Goal: Task Accomplishment & Management: Complete application form

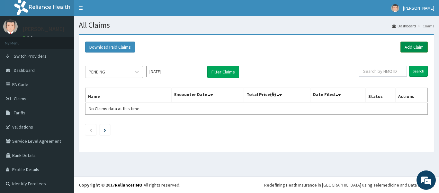
click at [407, 45] on link "Add Claim" at bounding box center [414, 46] width 27 height 11
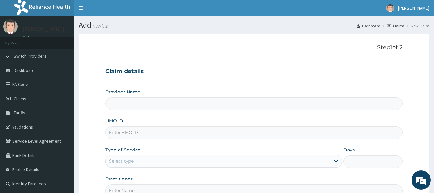
type input "Sky High Medical Centre"
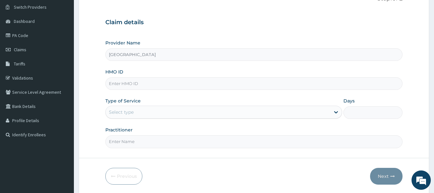
scroll to position [52, 0]
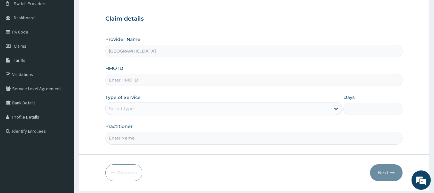
click at [278, 79] on input "HMO ID" at bounding box center [254, 80] width 298 height 13
type input "PMH/10175/A"
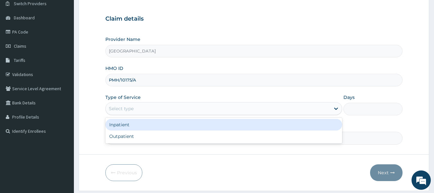
click at [291, 106] on div "Select type" at bounding box center [218, 108] width 225 height 10
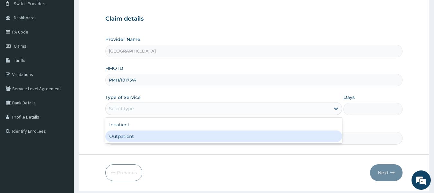
click at [244, 137] on div "Outpatient" at bounding box center [223, 136] width 237 height 12
type input "1"
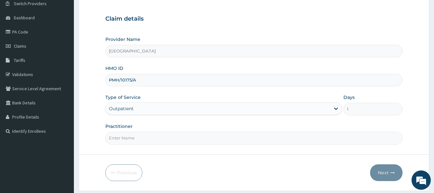
click at [244, 137] on input "Practitioner" at bounding box center [254, 137] width 298 height 13
type input "DOCTOR UDOH"
click at [389, 176] on button "Next" at bounding box center [386, 172] width 32 height 17
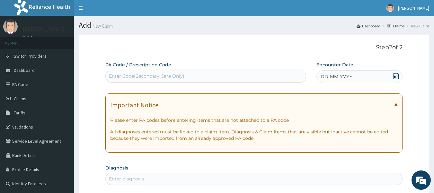
click at [222, 76] on div "Enter Code(Secondary Care Only)" at bounding box center [206, 76] width 201 height 10
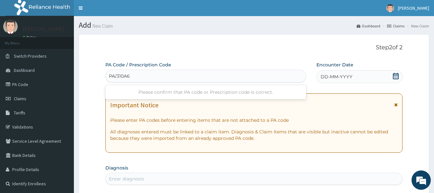
type input "PA/310A61"
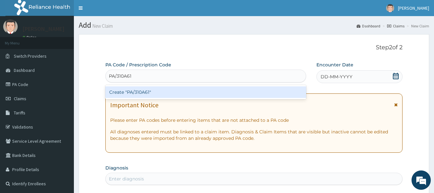
click at [220, 90] on div "Create "PA/310A61"" at bounding box center [205, 92] width 201 height 12
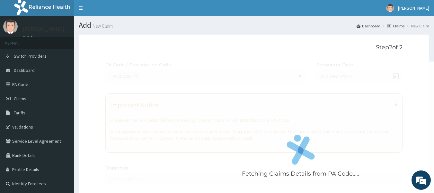
scroll to position [223, 0]
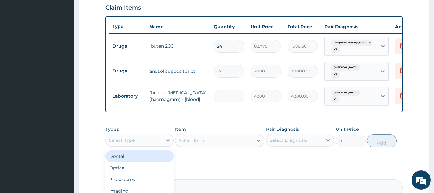
click at [139, 145] on div "Select Type" at bounding box center [134, 140] width 56 height 10
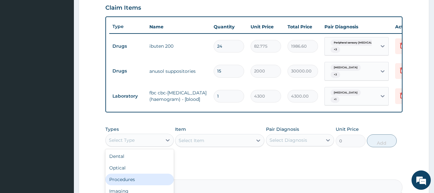
click at [140, 182] on div "Procedures" at bounding box center [139, 179] width 68 height 12
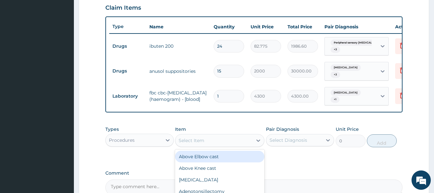
click at [220, 145] on div "Select Item" at bounding box center [214, 140] width 77 height 10
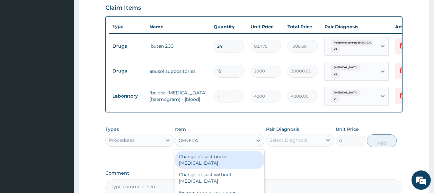
type input "GENERAL"
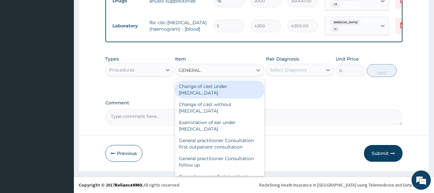
scroll to position [299, 0]
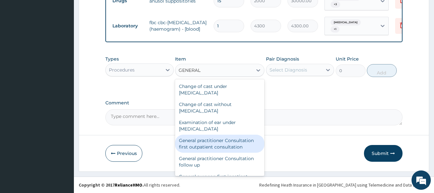
click at [212, 145] on div "General practitioner Consultation first outpatient consultation" at bounding box center [219, 143] width 89 height 18
type input "3547.5"
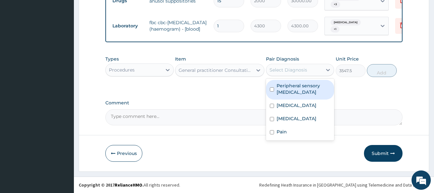
click at [300, 68] on div "Select Diagnosis" at bounding box center [289, 70] width 38 height 6
click at [289, 91] on label "Peripheral sensory neuropathy" at bounding box center [304, 88] width 54 height 13
checkbox input "true"
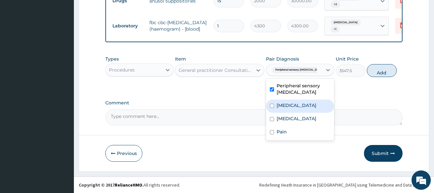
click at [286, 108] on label "Peripheral motor neuropathy" at bounding box center [297, 105] width 40 height 6
checkbox input "true"
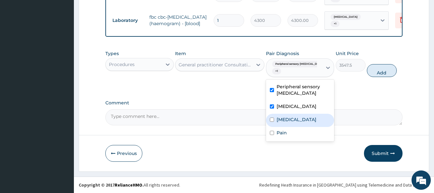
click at [280, 122] on label "Hemorrhoids" at bounding box center [297, 119] width 40 height 6
checkbox input "true"
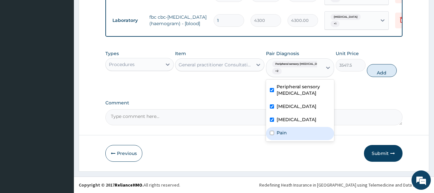
click at [288, 140] on div "Pain" at bounding box center [300, 133] width 68 height 13
checkbox input "true"
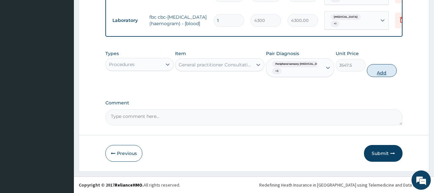
click at [387, 73] on button "Add" at bounding box center [382, 70] width 30 height 13
type input "0"
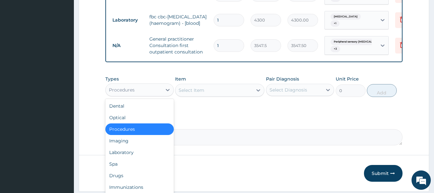
click at [161, 95] on div "Procedures" at bounding box center [134, 90] width 56 height 10
click at [131, 181] on div "Drugs" at bounding box center [139, 175] width 68 height 12
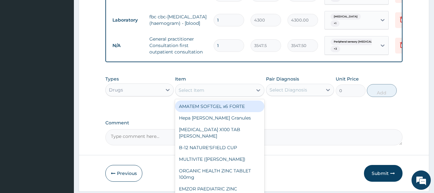
click at [233, 94] on div "Select Item" at bounding box center [214, 90] width 77 height 10
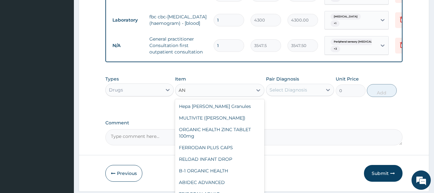
type input "A"
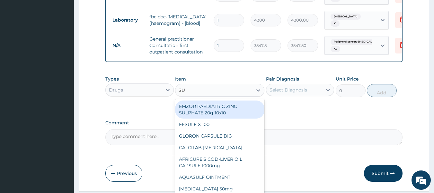
type input "SUP"
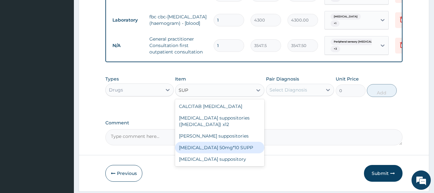
click at [242, 147] on div "VOLTAREN 50mg*10 SUPP" at bounding box center [219, 147] width 89 height 12
type input "591.25"
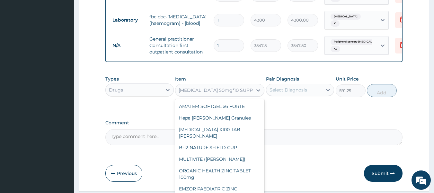
scroll to position [8669, 0]
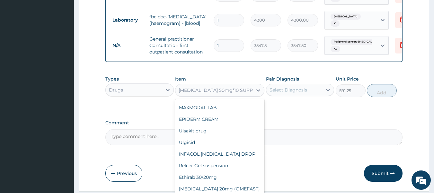
click at [248, 93] on div "VOLTAREN 50mg*10 SUPP" at bounding box center [214, 90] width 77 height 10
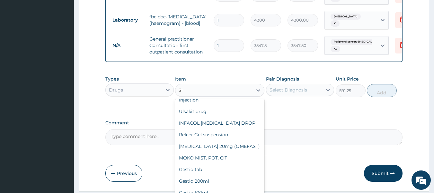
scroll to position [874, 0]
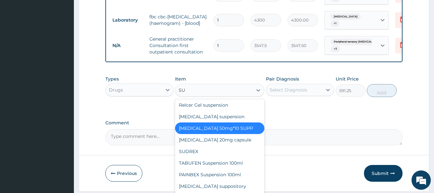
type input "SUP"
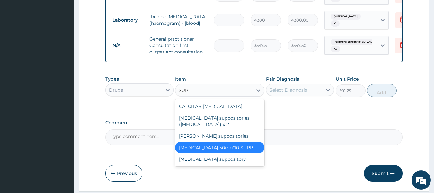
scroll to position [0, 0]
click at [230, 141] on div "Anusol suppositories" at bounding box center [219, 136] width 89 height 12
type input "0"
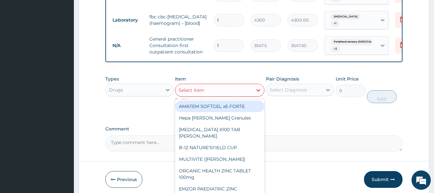
click at [225, 95] on div "Select Item" at bounding box center [214, 90] width 77 height 10
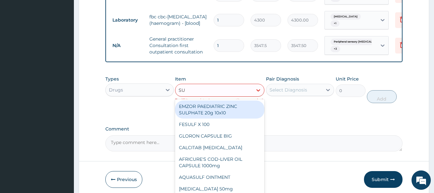
type input "SUP"
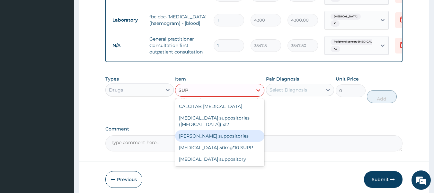
click at [216, 141] on div "Anusol suppositories" at bounding box center [219, 136] width 89 height 12
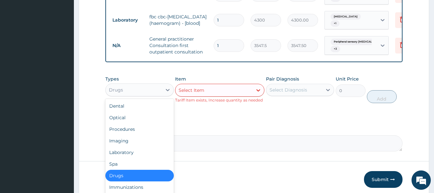
click at [149, 95] on div "Drugs" at bounding box center [134, 90] width 56 height 10
click at [132, 158] on div "Laboratory" at bounding box center [139, 152] width 68 height 12
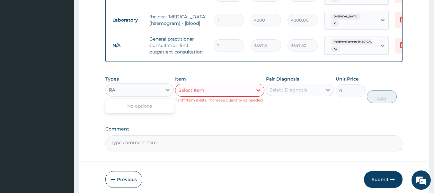
type input "R"
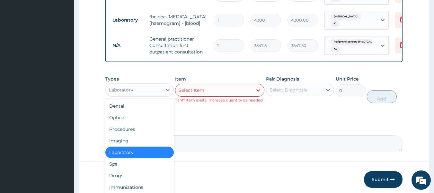
click at [129, 157] on div "Laboratory" at bounding box center [139, 152] width 68 height 12
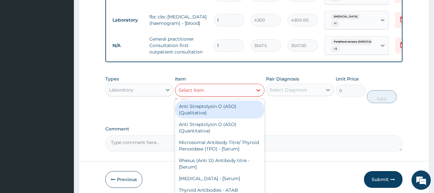
click at [204, 95] on div "Select Item" at bounding box center [214, 90] width 77 height 10
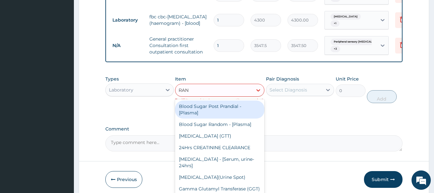
type input "RAND"
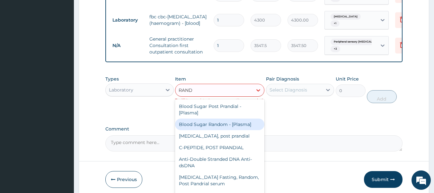
click at [242, 129] on div "Blood Sugar Random - [Plasma]" at bounding box center [219, 124] width 89 height 12
type input "1290"
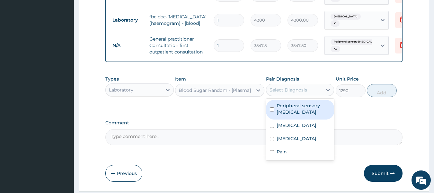
click at [289, 92] on div "Select Diagnosis" at bounding box center [294, 90] width 56 height 10
click at [291, 114] on label "Peripheral sensory neuropathy" at bounding box center [304, 108] width 54 height 13
checkbox input "true"
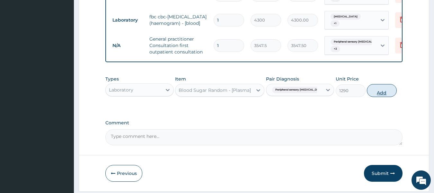
click at [378, 97] on button "Add" at bounding box center [382, 90] width 30 height 13
type input "0"
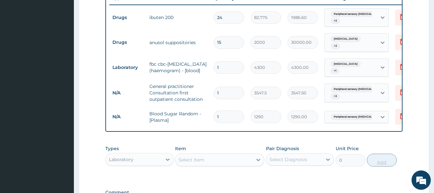
scroll to position [250, 0]
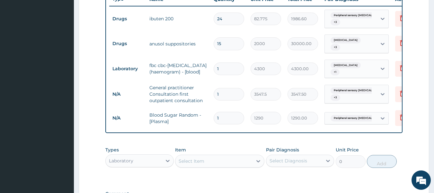
click at [227, 43] on input "15" at bounding box center [229, 43] width 31 height 13
type input "1"
type input "2000.00"
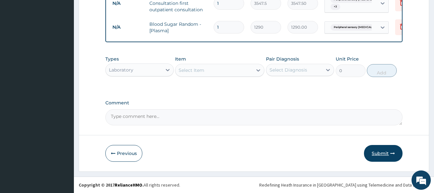
type input "1"
click at [379, 153] on button "Submit" at bounding box center [383, 153] width 39 height 17
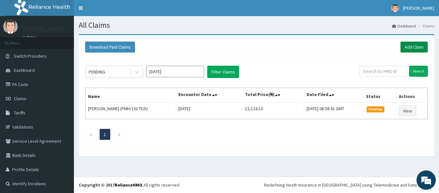
click at [408, 45] on link "Add Claim" at bounding box center [414, 46] width 27 height 11
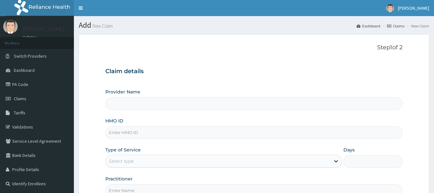
click at [150, 132] on input "HMO ID" at bounding box center [254, 132] width 298 height 13
type input "NAG/10053/A"
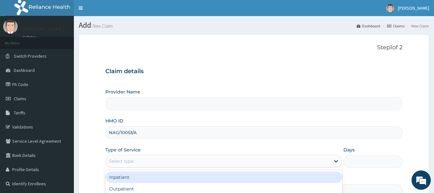
click at [167, 162] on div "Select type" at bounding box center [218, 161] width 225 height 10
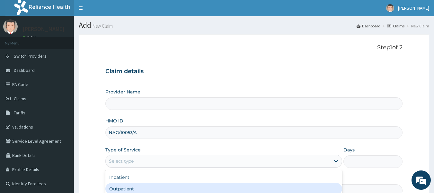
click at [149, 188] on div "Outpatient" at bounding box center [223, 189] width 237 height 12
type input "1"
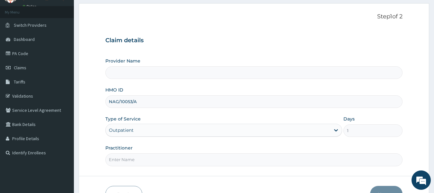
scroll to position [33, 0]
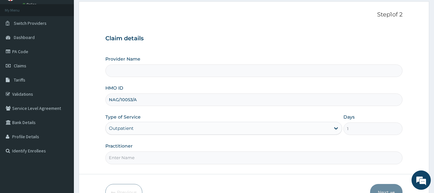
click at [243, 158] on input "Practitioner" at bounding box center [254, 157] width 298 height 13
type input "DR OPAFUNSHO"
click at [382, 190] on button "Next" at bounding box center [386, 192] width 32 height 17
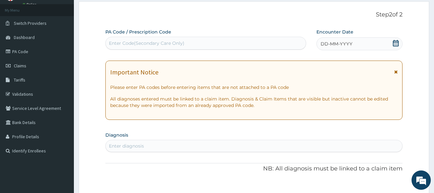
click at [270, 42] on div "Enter Code(Secondary Care Only)" at bounding box center [206, 43] width 201 height 10
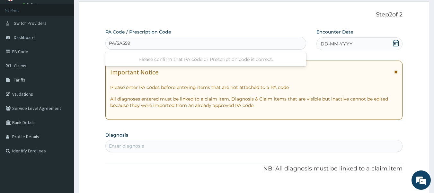
type input "PA/5A5592"
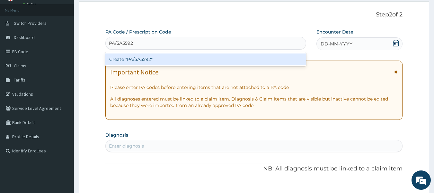
click at [251, 60] on div "Create "PA/5A5592"" at bounding box center [205, 59] width 201 height 12
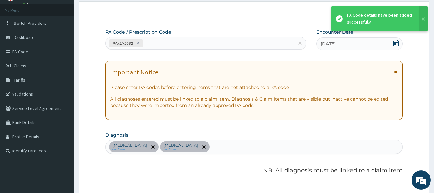
scroll to position [241, 0]
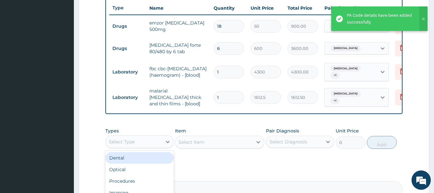
click at [149, 145] on div "Select Type" at bounding box center [134, 141] width 56 height 10
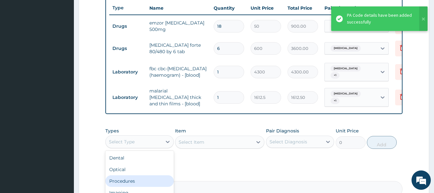
click at [137, 180] on div "Procedures" at bounding box center [139, 181] width 68 height 12
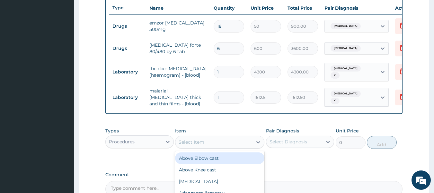
click at [207, 147] on div "Select Item" at bounding box center [214, 142] width 77 height 10
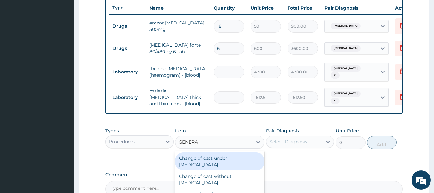
type input "GENERAL"
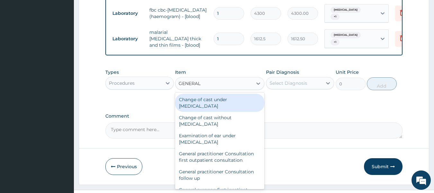
scroll to position [300, 0]
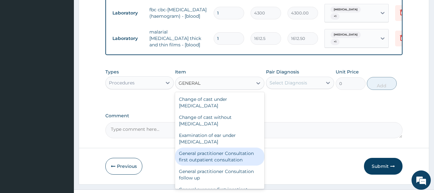
click at [200, 165] on div "General practitioner Consultation first outpatient consultation" at bounding box center [219, 156] width 89 height 18
type input "3547.5"
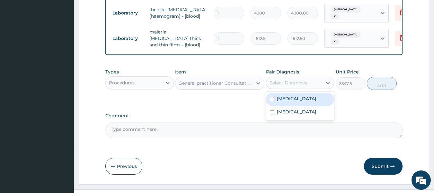
click at [275, 88] on div "Select Diagnosis" at bounding box center [294, 82] width 56 height 10
click at [281, 102] on label "[MEDICAL_DATA]" at bounding box center [297, 98] width 40 height 6
checkbox input "true"
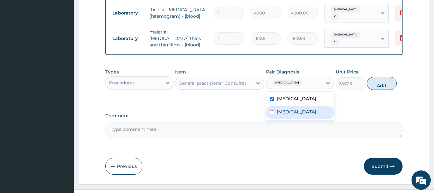
click at [283, 115] on label "[MEDICAL_DATA]" at bounding box center [297, 111] width 40 height 6
checkbox input "true"
click at [383, 89] on button "Add" at bounding box center [382, 83] width 30 height 13
type input "0"
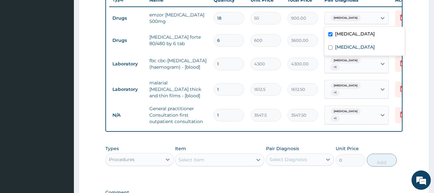
scroll to position [243, 0]
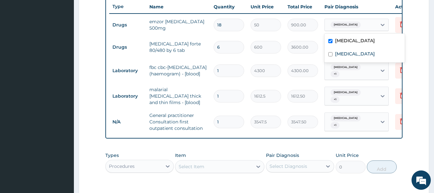
click at [373, 97] on input "text" at bounding box center [373, 96] width 1 height 6
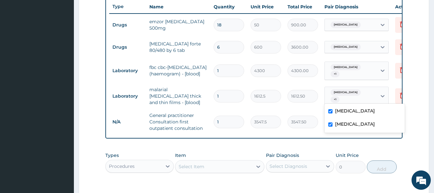
click at [417, 132] on form "Step 2 of 2 PA Code / Prescription Code PA/5A5592 Encounter Date 01-08-2025 Imp…" at bounding box center [254, 29] width 351 height 476
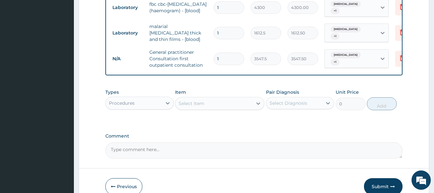
scroll to position [333, 0]
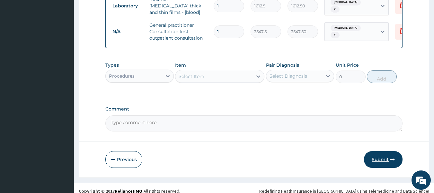
click at [382, 158] on button "Submit" at bounding box center [383, 159] width 39 height 17
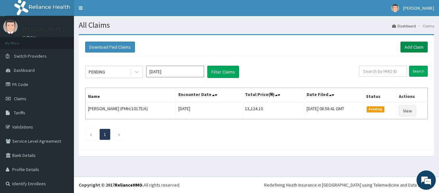
click at [403, 49] on link "Add Claim" at bounding box center [414, 46] width 27 height 11
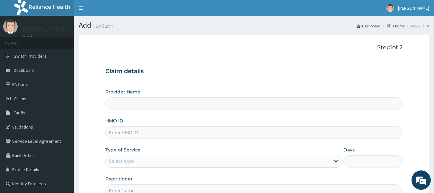
click at [237, 136] on input "HMO ID" at bounding box center [254, 132] width 298 height 13
type input "[GEOGRAPHIC_DATA]"
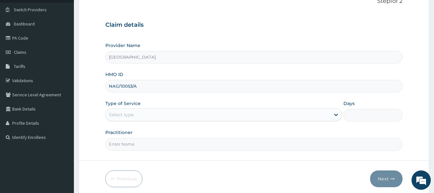
scroll to position [55, 0]
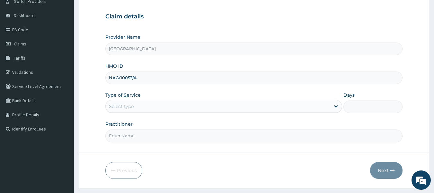
type input "NAG/10053/A"
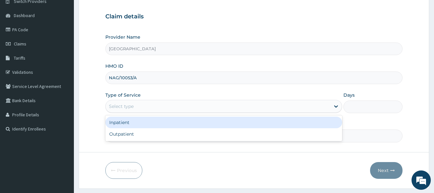
click at [224, 139] on div "Outpatient" at bounding box center [223, 134] width 237 height 12
type input "1"
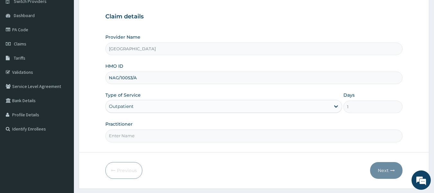
click at [226, 138] on input "Practitioner" at bounding box center [254, 135] width 298 height 13
type input "DR [PERSON_NAME]"
click at [379, 169] on button "Next" at bounding box center [386, 170] width 32 height 17
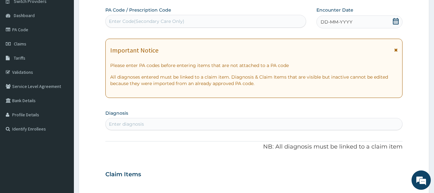
click at [254, 24] on div "Enter Code(Secondary Care Only)" at bounding box center [206, 21] width 201 height 10
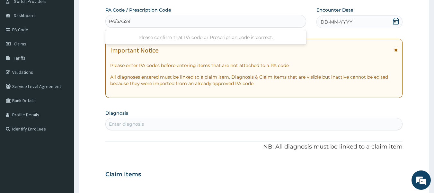
type input "PA/5A5592"
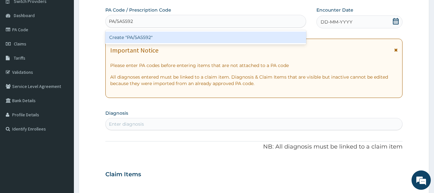
click at [208, 41] on div "Create "PA/5A5592"" at bounding box center [205, 38] width 201 height 12
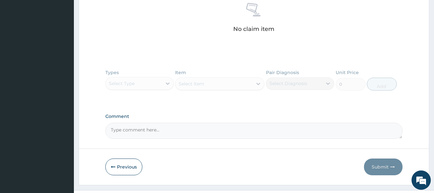
type input "PA/5"
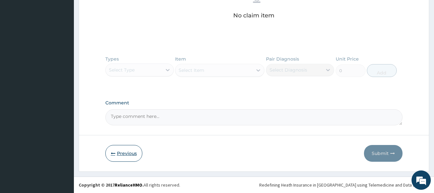
click at [127, 158] on button "Previous" at bounding box center [123, 153] width 37 height 17
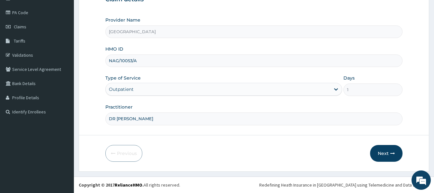
click at [139, 63] on input "NAG/10053/A" at bounding box center [254, 60] width 298 height 13
click at [378, 154] on button "Next" at bounding box center [386, 153] width 32 height 17
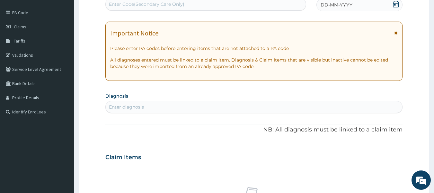
click at [174, 3] on div "Enter Code(Secondary Care Only)" at bounding box center [147, 4] width 76 height 6
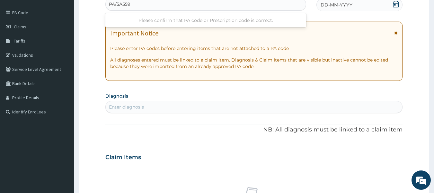
type input "PA/5A5592"
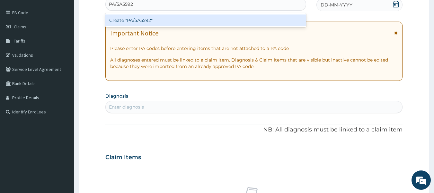
click at [232, 22] on div "Create "PA/5A5592"" at bounding box center [205, 20] width 201 height 12
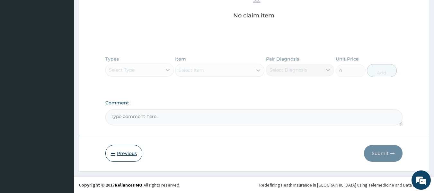
click at [127, 161] on button "Previous" at bounding box center [123, 153] width 37 height 17
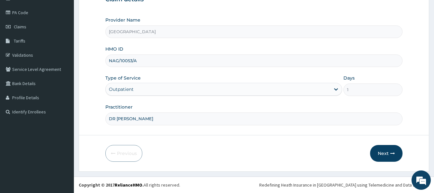
click at [163, 63] on input "NAG/10053/A" at bounding box center [254, 60] width 298 height 13
type input "N"
type input "ABP/10199/C"
click at [383, 153] on button "Next" at bounding box center [386, 153] width 32 height 17
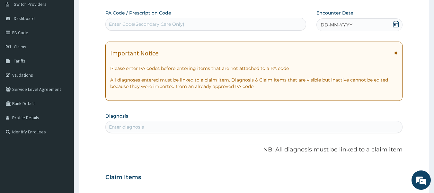
scroll to position [19, 0]
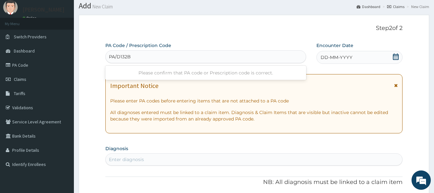
type input "PA/D132BA"
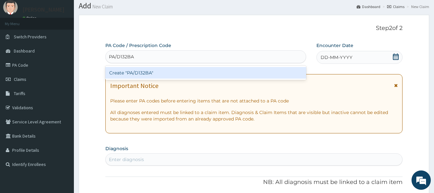
click at [246, 77] on div "Create "PA/D132BA"" at bounding box center [205, 73] width 201 height 12
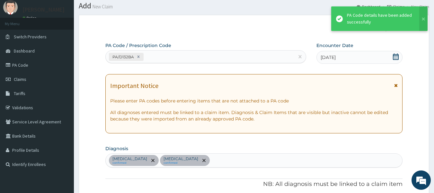
scroll to position [198, 0]
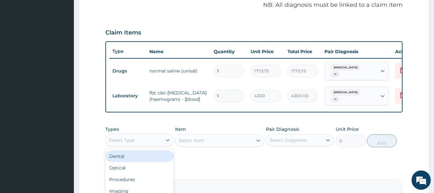
click at [144, 145] on div "Select Type" at bounding box center [134, 140] width 56 height 10
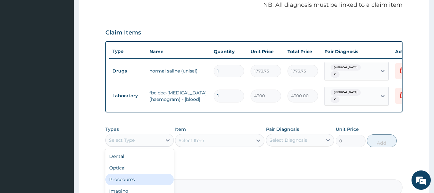
click at [135, 180] on div "Procedures" at bounding box center [139, 179] width 68 height 12
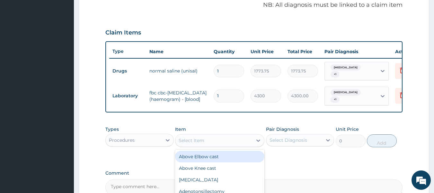
click at [231, 145] on div "Select Item" at bounding box center [214, 140] width 77 height 10
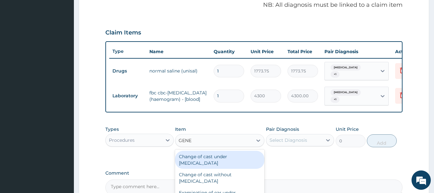
type input "GENER"
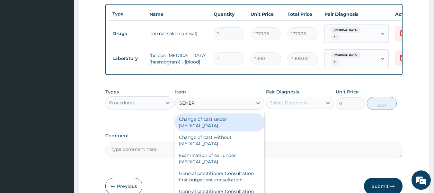
scroll to position [274, 0]
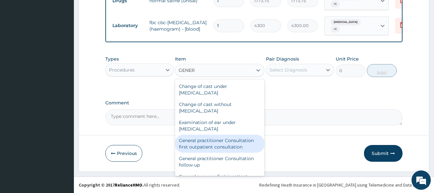
click at [219, 150] on div "General practitioner Consultation first outpatient consultation" at bounding box center [219, 143] width 89 height 18
type input "3547.5"
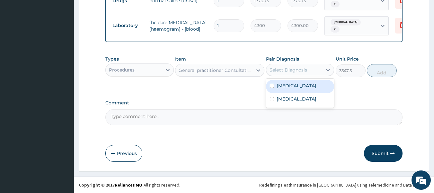
click at [294, 68] on div "Select Diagnosis" at bounding box center [289, 70] width 38 height 6
click at [290, 88] on label "Upper respiratory infection" at bounding box center [297, 85] width 40 height 6
checkbox input "true"
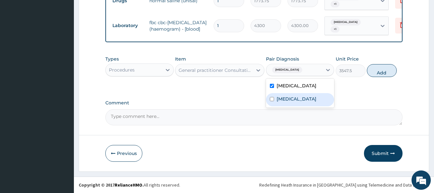
click at [290, 102] on label "Bronchitis" at bounding box center [297, 98] width 40 height 6
checkbox input "true"
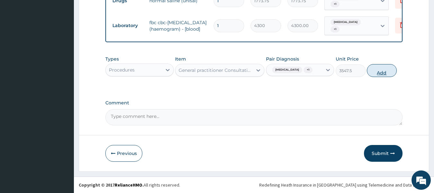
click at [374, 74] on button "Add" at bounding box center [382, 70] width 30 height 13
type input "0"
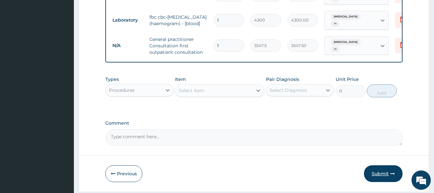
click at [384, 179] on button "Submit" at bounding box center [383, 173] width 39 height 17
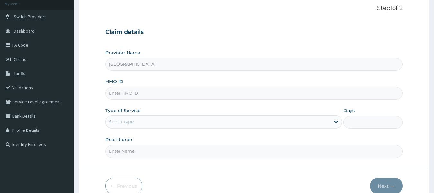
click at [304, 94] on input "HMO ID" at bounding box center [254, 93] width 298 height 13
type input "MPP/10472/A"
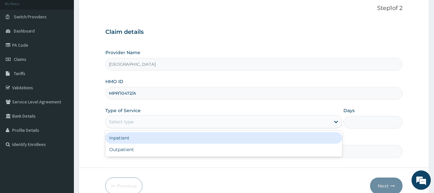
click at [213, 153] on div "Outpatient" at bounding box center [223, 149] width 237 height 12
type input "1"
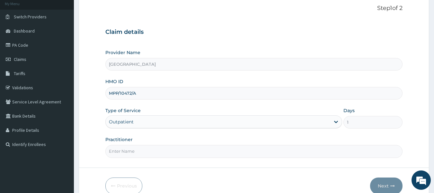
click at [214, 153] on input "Practitioner" at bounding box center [254, 151] width 298 height 13
type input "DR OPAFUNSHO"
click at [388, 182] on button "Next" at bounding box center [386, 185] width 32 height 17
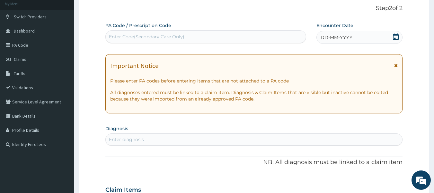
click at [255, 39] on div "Enter Code(Secondary Care Only)" at bounding box center [206, 37] width 201 height 10
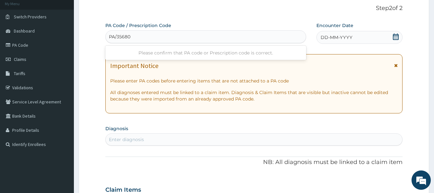
type input "PA/35680E"
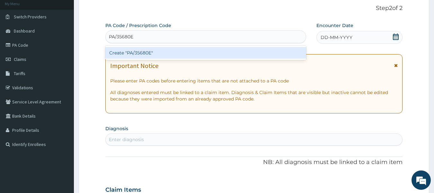
click at [192, 54] on div "Create "PA/35680E"" at bounding box center [205, 53] width 201 height 12
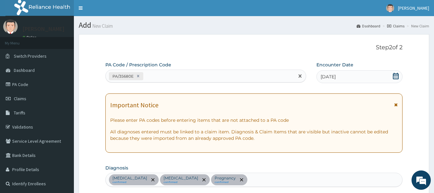
click at [239, 75] on div "PA/35680E" at bounding box center [200, 76] width 189 height 11
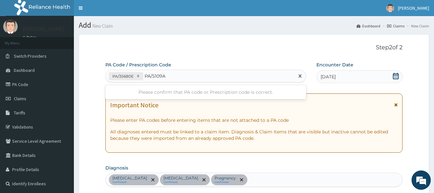
type input "PA/5109A0"
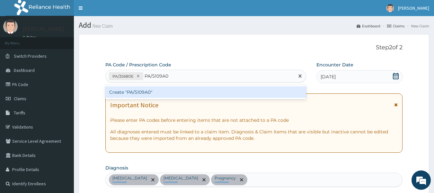
click at [200, 94] on div "Create "PA/5109A0"" at bounding box center [205, 92] width 201 height 12
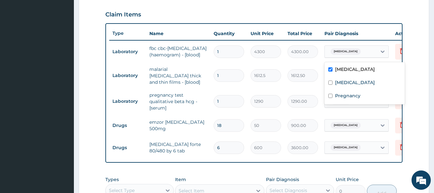
scroll to position [216, 0]
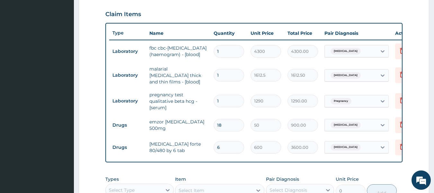
click at [421, 86] on form "Step 2 of 2 PA Code / Prescription Code PA/35680E PA/5109A0 Encounter Date 04-0…" at bounding box center [254, 54] width 351 height 473
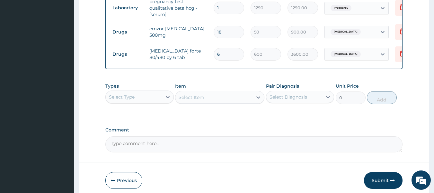
scroll to position [341, 0]
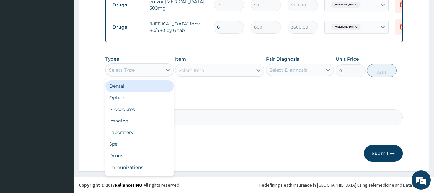
click at [126, 73] on div "Select Type" at bounding box center [122, 70] width 26 height 6
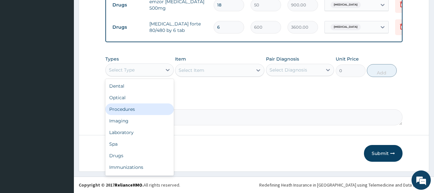
click at [134, 113] on div "Procedures" at bounding box center [139, 109] width 68 height 12
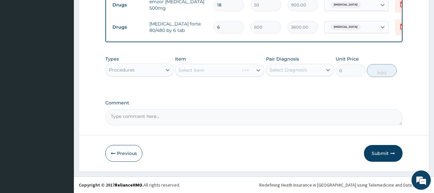
click at [222, 68] on div "Select Item" at bounding box center [219, 70] width 89 height 13
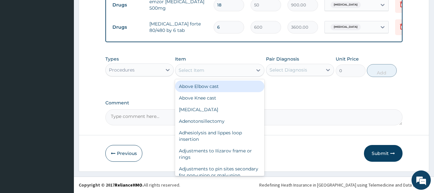
click at [219, 68] on div "Select Item" at bounding box center [214, 70] width 77 height 10
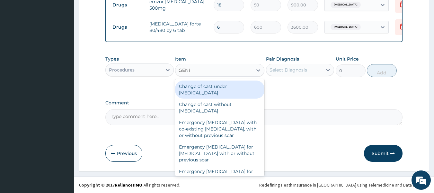
type input "GENER"
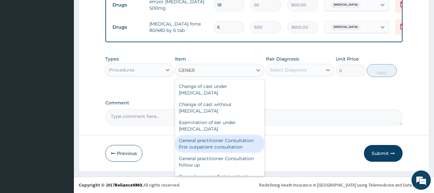
click at [220, 137] on div "General practitioner Consultation first outpatient consultation" at bounding box center [219, 143] width 89 height 18
type input "3547.5"
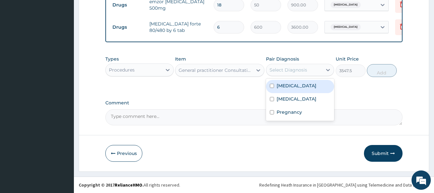
click at [278, 71] on div "Select Diagnosis" at bounding box center [289, 70] width 38 height 6
click at [280, 88] on label "Sepsis" at bounding box center [297, 85] width 40 height 6
checkbox input "true"
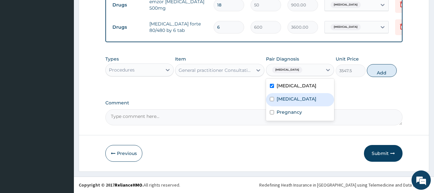
click at [278, 102] on div "Malaria" at bounding box center [300, 99] width 68 height 13
checkbox input "true"
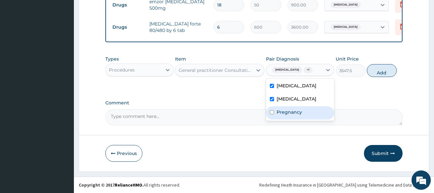
click at [278, 108] on div "Pregnancy" at bounding box center [300, 112] width 68 height 13
checkbox input "true"
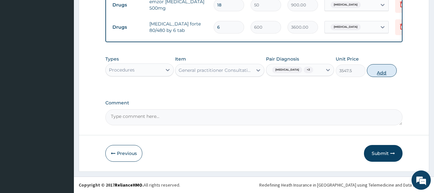
click at [380, 71] on button "Add" at bounding box center [382, 70] width 30 height 13
type input "0"
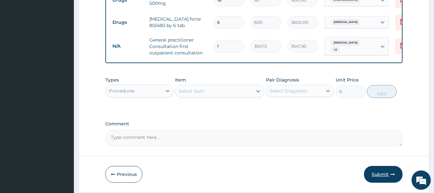
click at [383, 178] on button "Submit" at bounding box center [383, 174] width 39 height 17
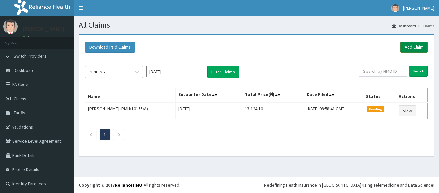
click at [404, 51] on link "Add Claim" at bounding box center [414, 46] width 27 height 11
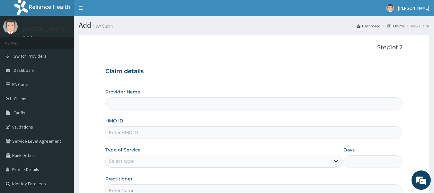
type input "[GEOGRAPHIC_DATA]"
click at [291, 128] on input "HMO ID" at bounding box center [254, 132] width 298 height 13
type input "KSB/10205/A"
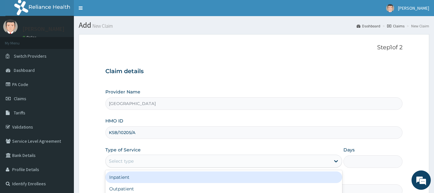
click at [290, 163] on div "Select type" at bounding box center [218, 161] width 225 height 10
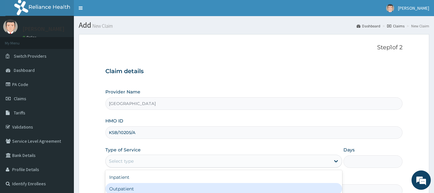
click at [280, 190] on div "Outpatient" at bounding box center [223, 189] width 237 height 12
type input "1"
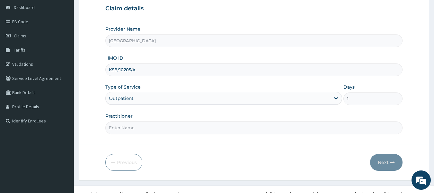
scroll to position [70, 0]
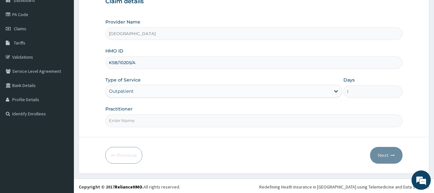
click at [360, 125] on input "Practitioner" at bounding box center [254, 120] width 298 height 13
type input "DR OPAFUNSHO"
click at [382, 155] on button "Next" at bounding box center [386, 155] width 32 height 17
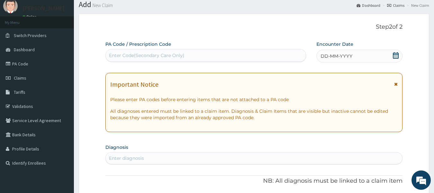
scroll to position [0, 0]
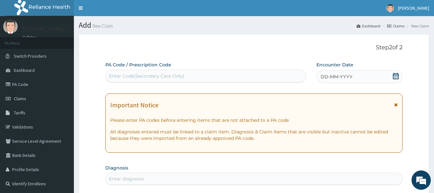
click at [284, 76] on div "Enter Code(Secondary Care Only)" at bounding box center [206, 76] width 201 height 10
click at [284, 76] on div "Enter Code(Secondary Care Only) P" at bounding box center [206, 76] width 201 height 10
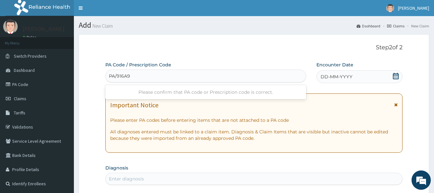
type input "PA/916A9D"
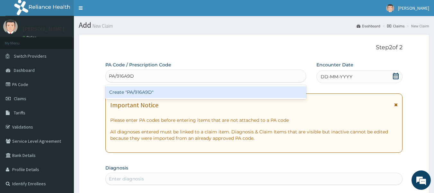
click at [200, 89] on div "Create "PA/916A9D"" at bounding box center [205, 92] width 201 height 12
